Goal: Transaction & Acquisition: Subscribe to service/newsletter

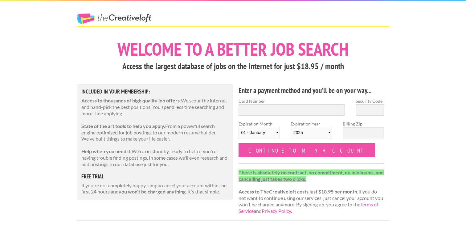
click at [132, 16] on link "The Creative Loft" at bounding box center [114, 19] width 75 height 11
click at [141, 70] on h3 "Access the largest database of jobs on the internet for just $18.95 / month" at bounding box center [233, 67] width 313 height 12
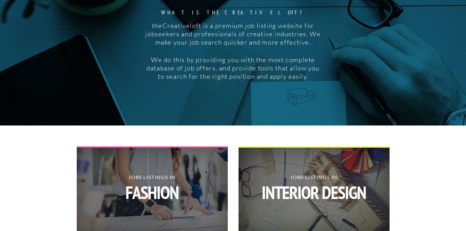
scroll to position [45, 0]
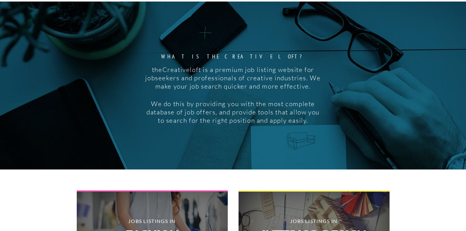
click at [61, 87] on div "What is the creative loft? theCreativeloft is a premium job listing website for…" at bounding box center [233, 86] width 466 height 168
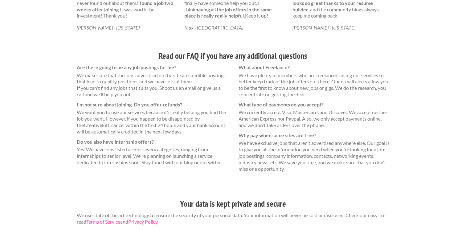
scroll to position [410, 0]
